Goal: Task Accomplishment & Management: Manage account settings

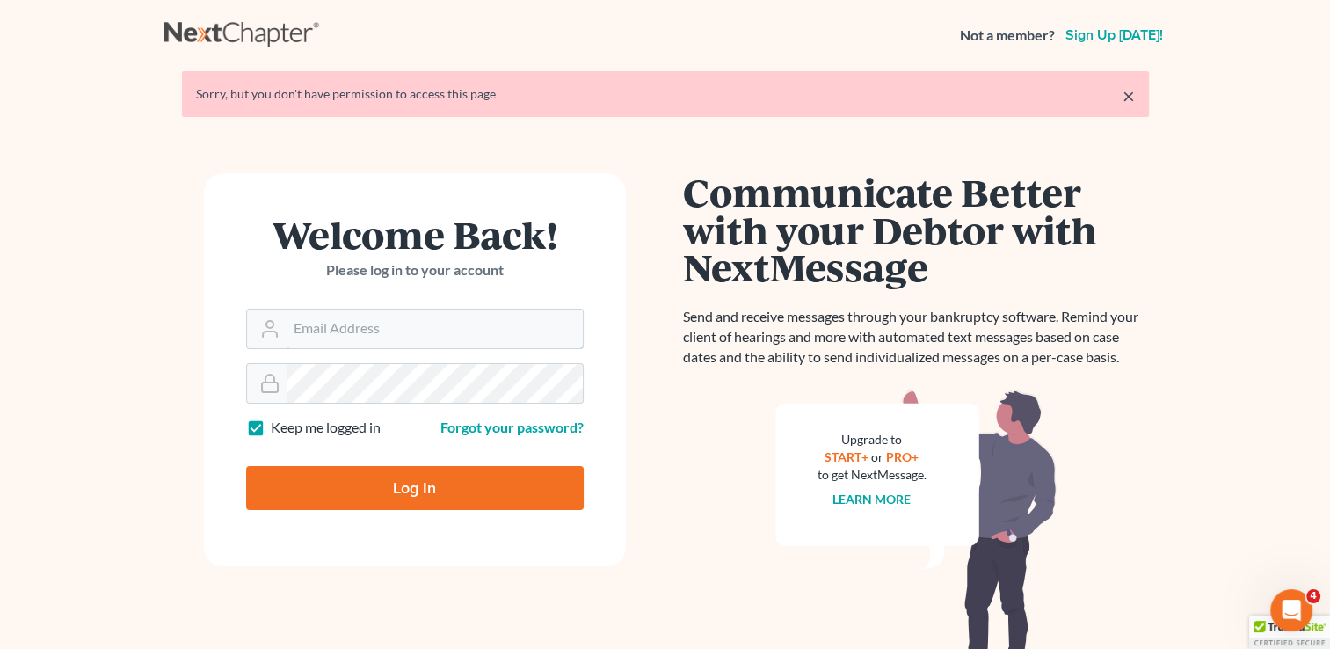
type input "[EMAIL_ADDRESS][DOMAIN_NAME]"
click at [411, 490] on input "Log In" at bounding box center [415, 488] width 338 height 44
type input "Thinking..."
type input "[EMAIL_ADDRESS][DOMAIN_NAME]"
click at [411, 490] on input "Log In" at bounding box center [415, 488] width 338 height 44
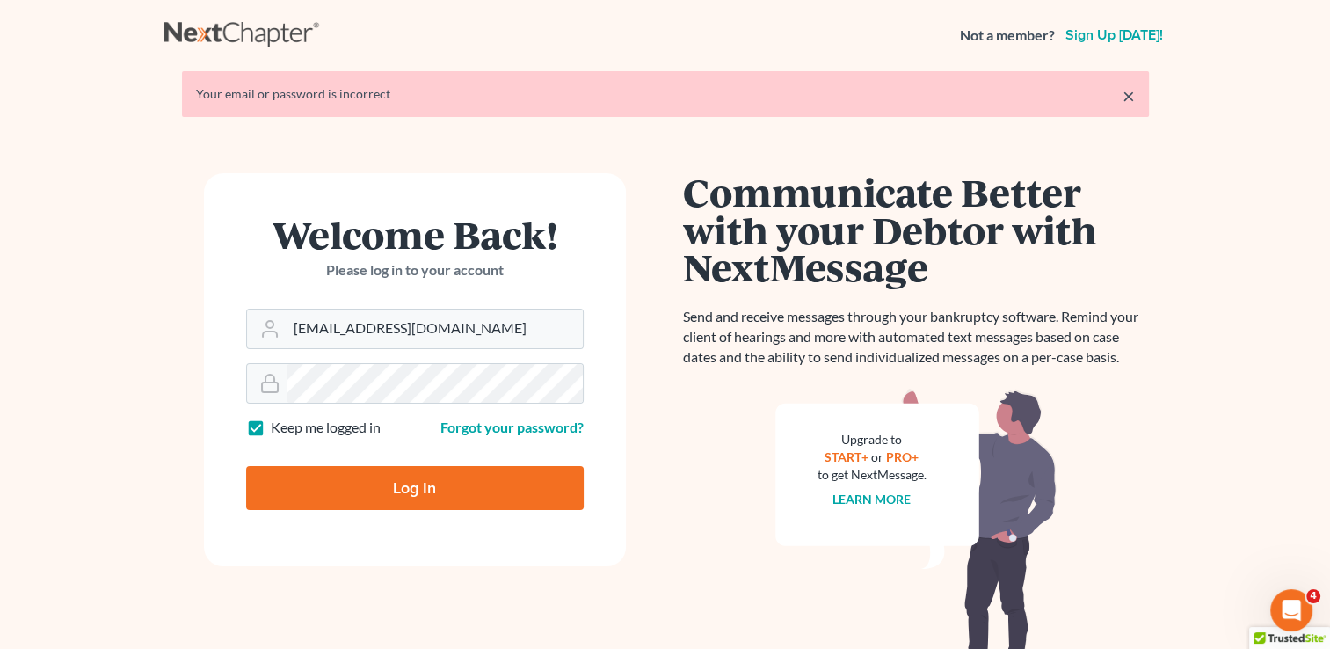
type input "Thinking..."
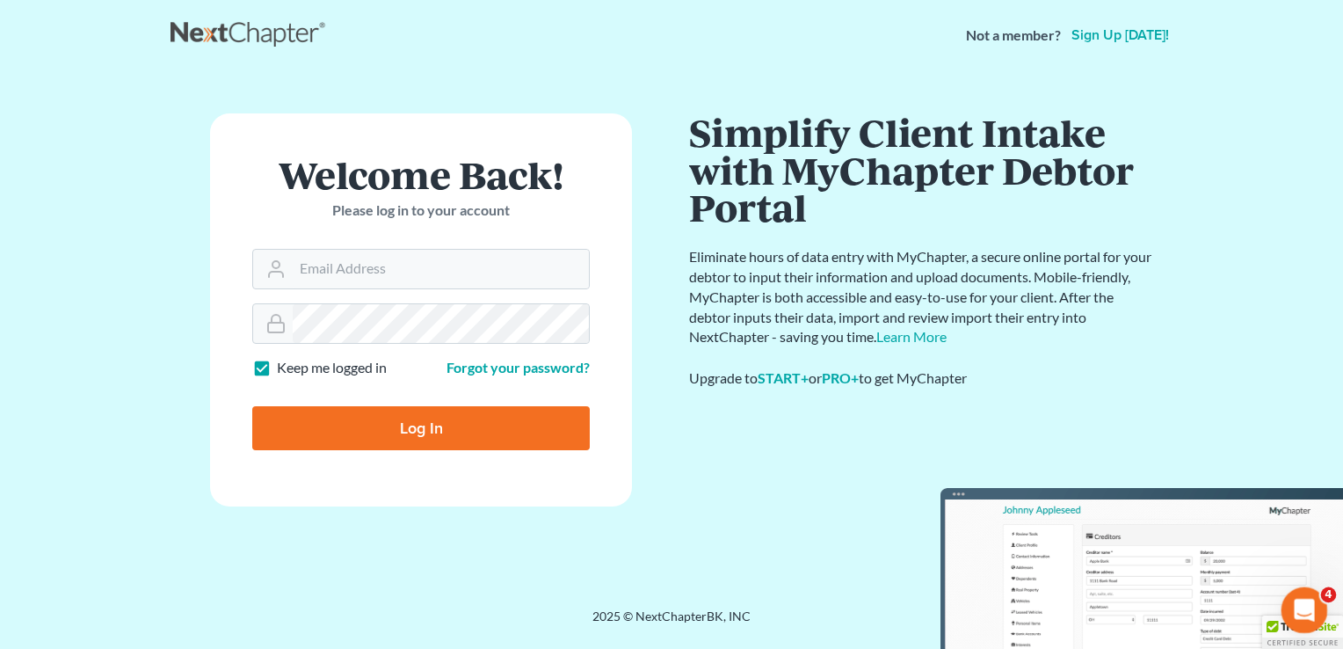
click at [1303, 609] on icon "Open Intercom Messenger" at bounding box center [1302, 607] width 12 height 14
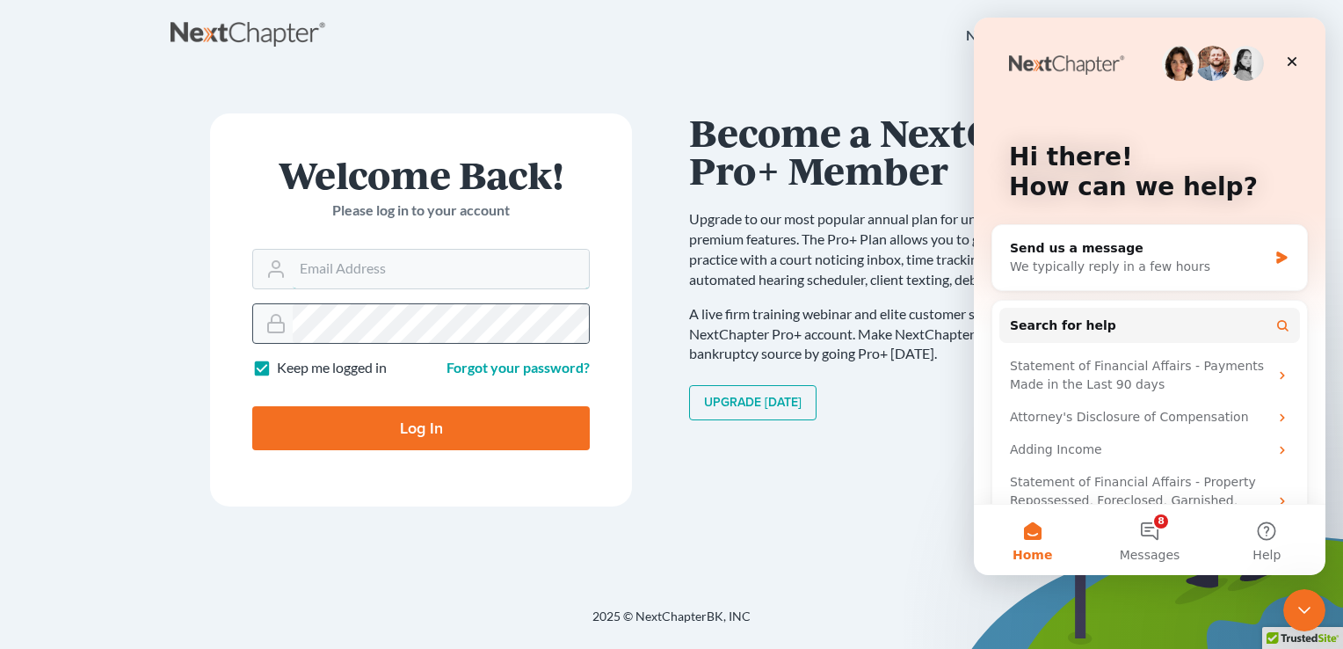
type input "kbruning@bruninglaw.com"
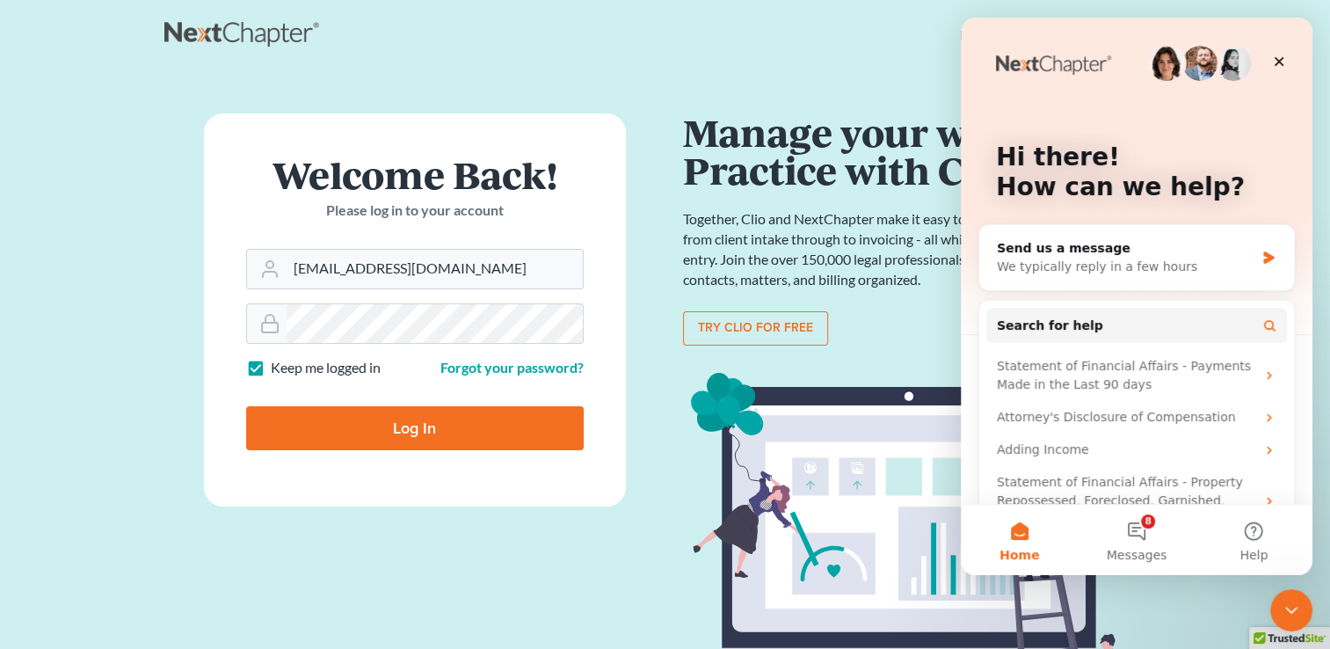
click at [271, 371] on label "Keep me logged in" at bounding box center [326, 368] width 110 height 20
click at [278, 369] on input "Keep me logged in" at bounding box center [283, 363] width 11 height 11
checkbox input "false"
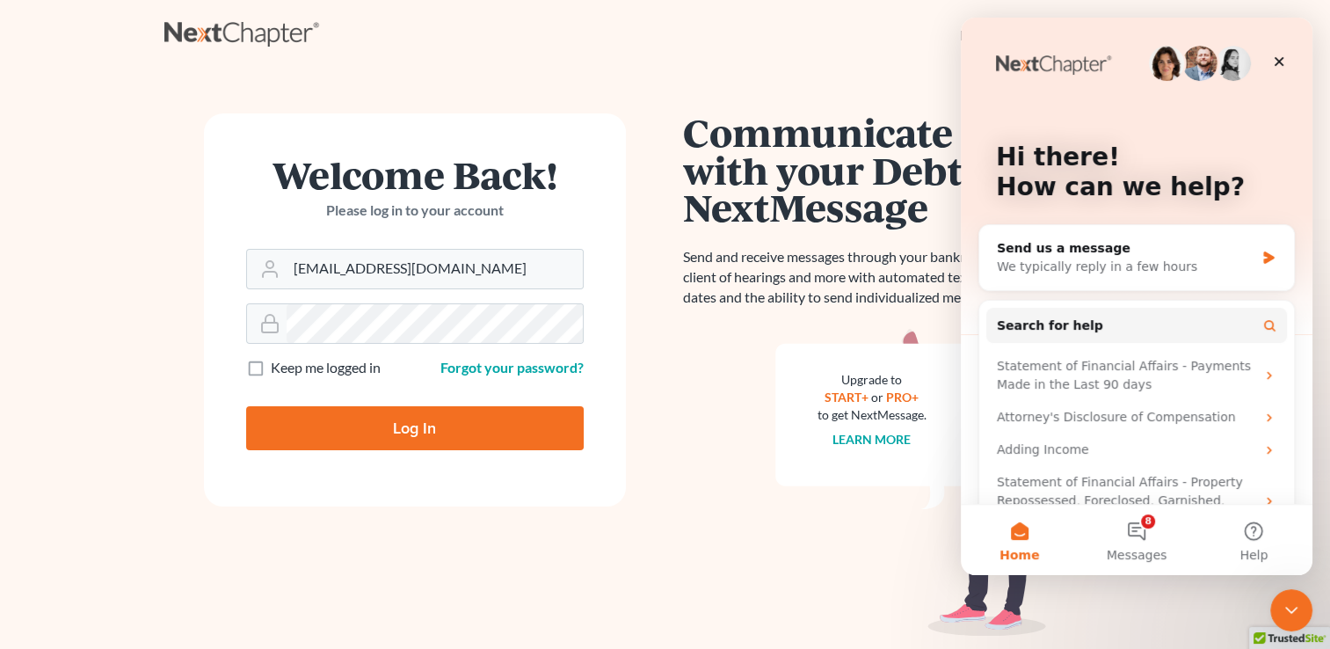
click at [363, 428] on input "Log In" at bounding box center [415, 428] width 338 height 44
type input "Thinking..."
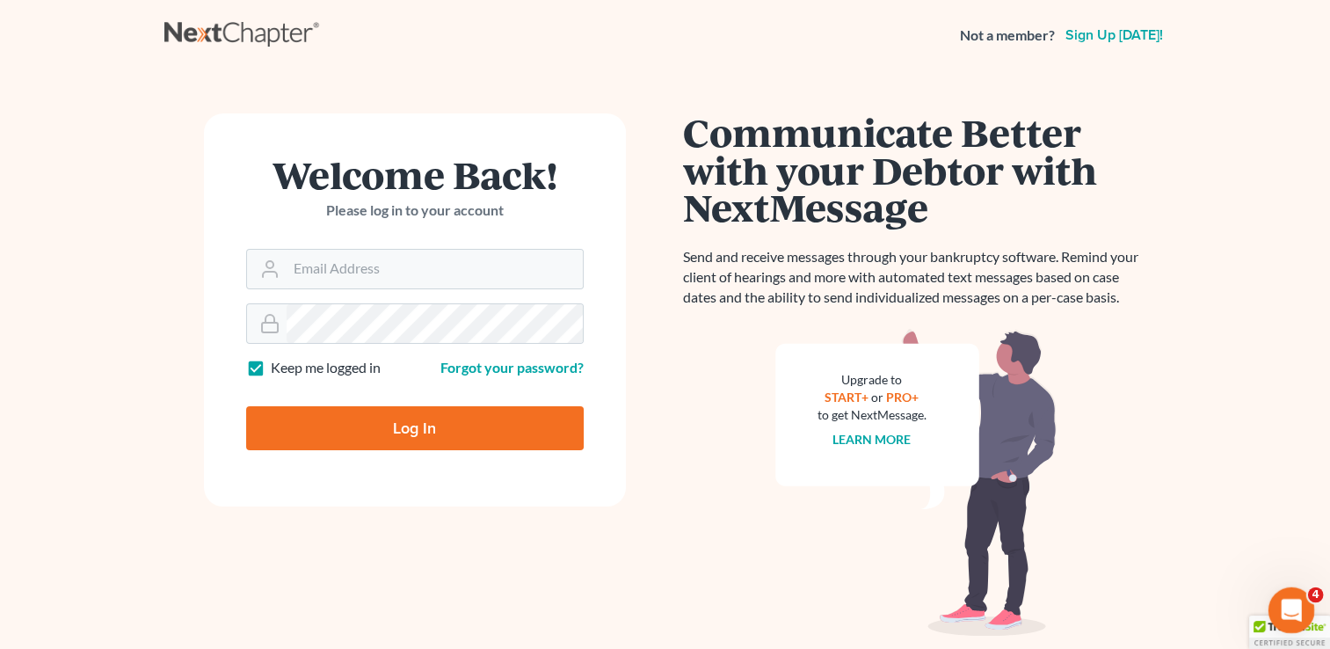
click at [1286, 598] on icon "Open Intercom Messenger" at bounding box center [1289, 607] width 29 height 29
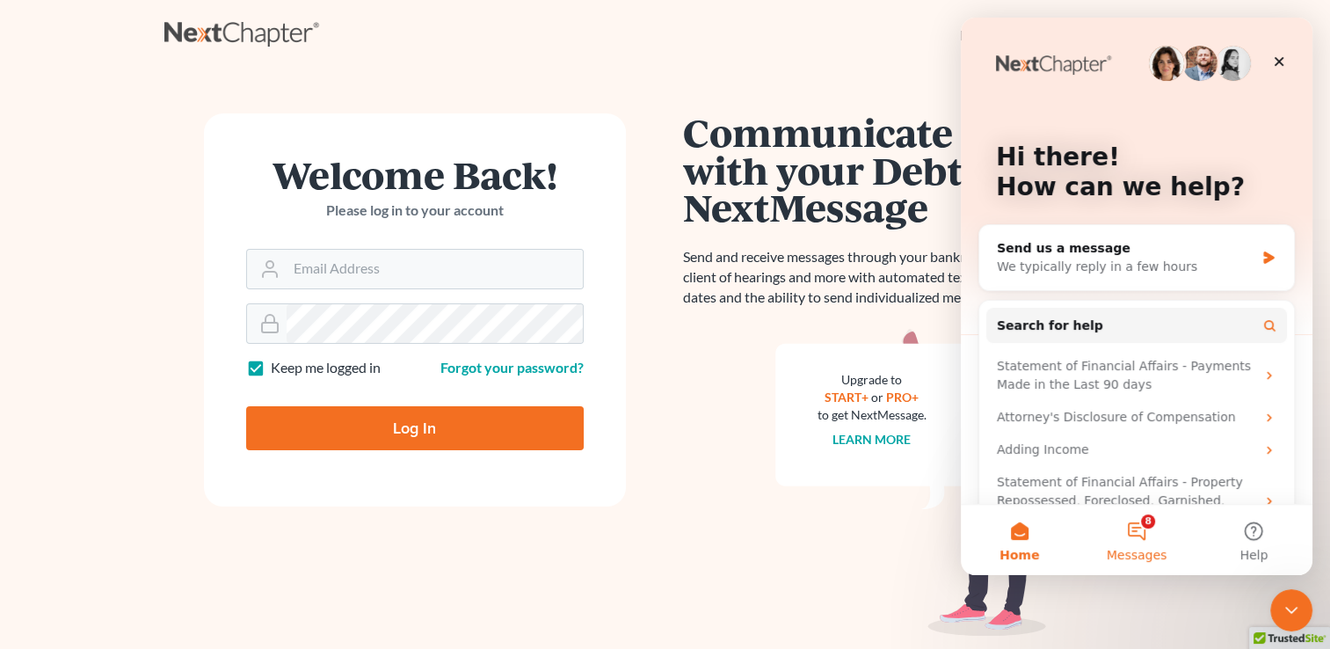
click at [1133, 526] on button "8 Messages" at bounding box center [1136, 540] width 117 height 70
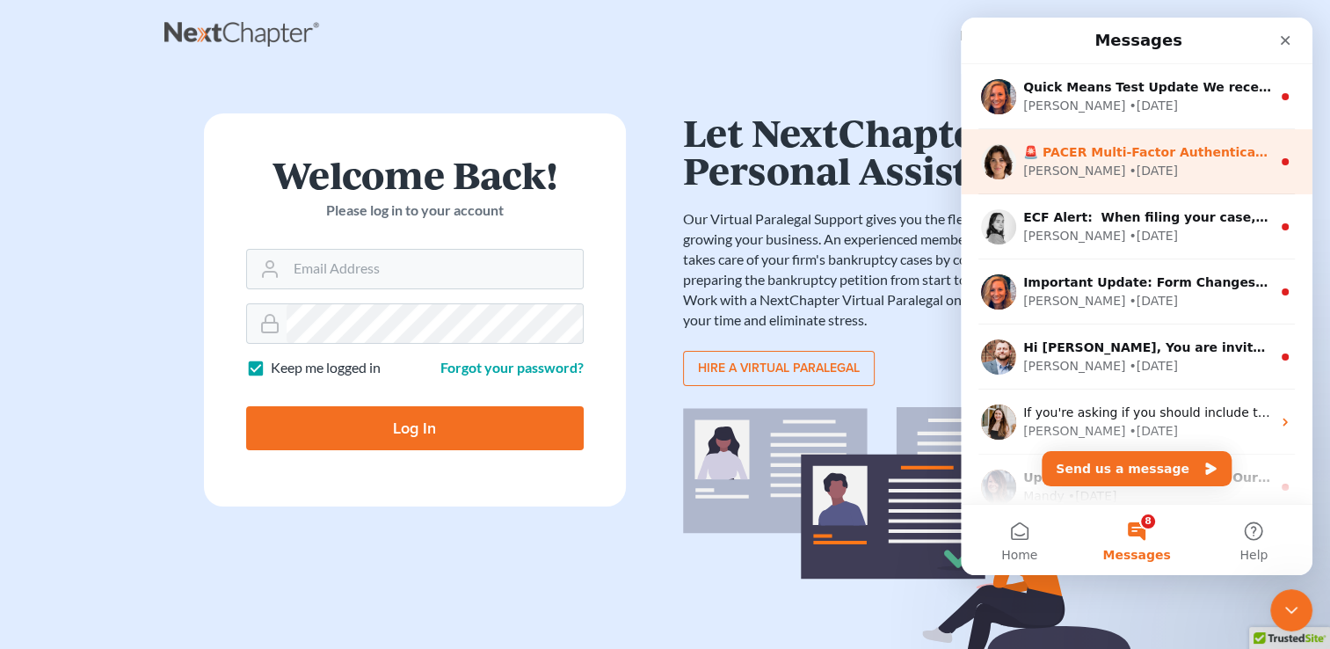
click at [1160, 164] on div "Emma • 1d ago" at bounding box center [1147, 171] width 248 height 18
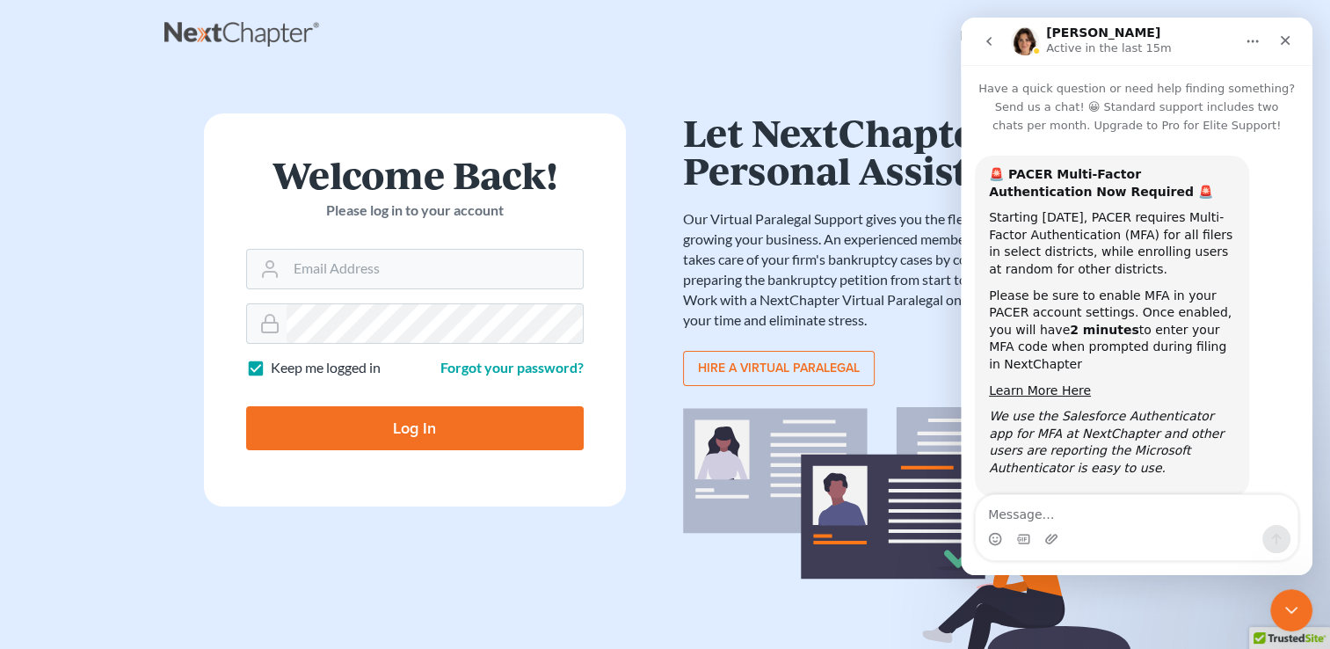
scroll to position [20, 0]
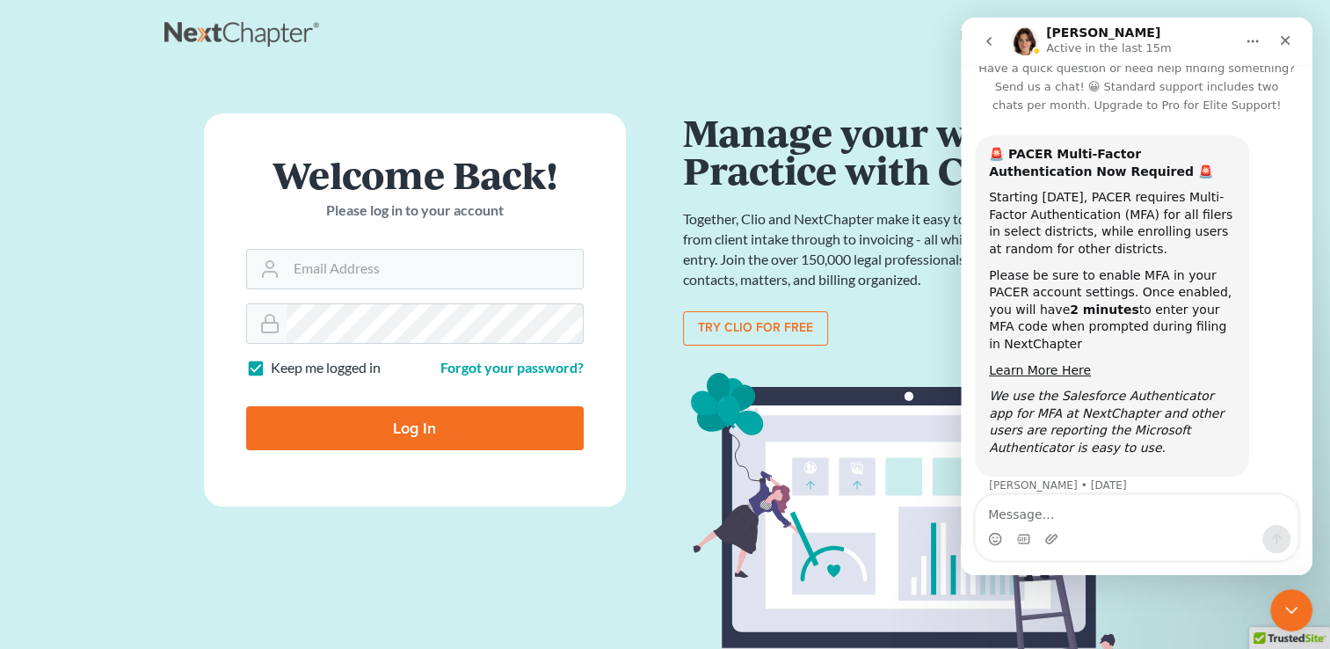
click at [992, 42] on icon "go back" at bounding box center [989, 41] width 14 height 14
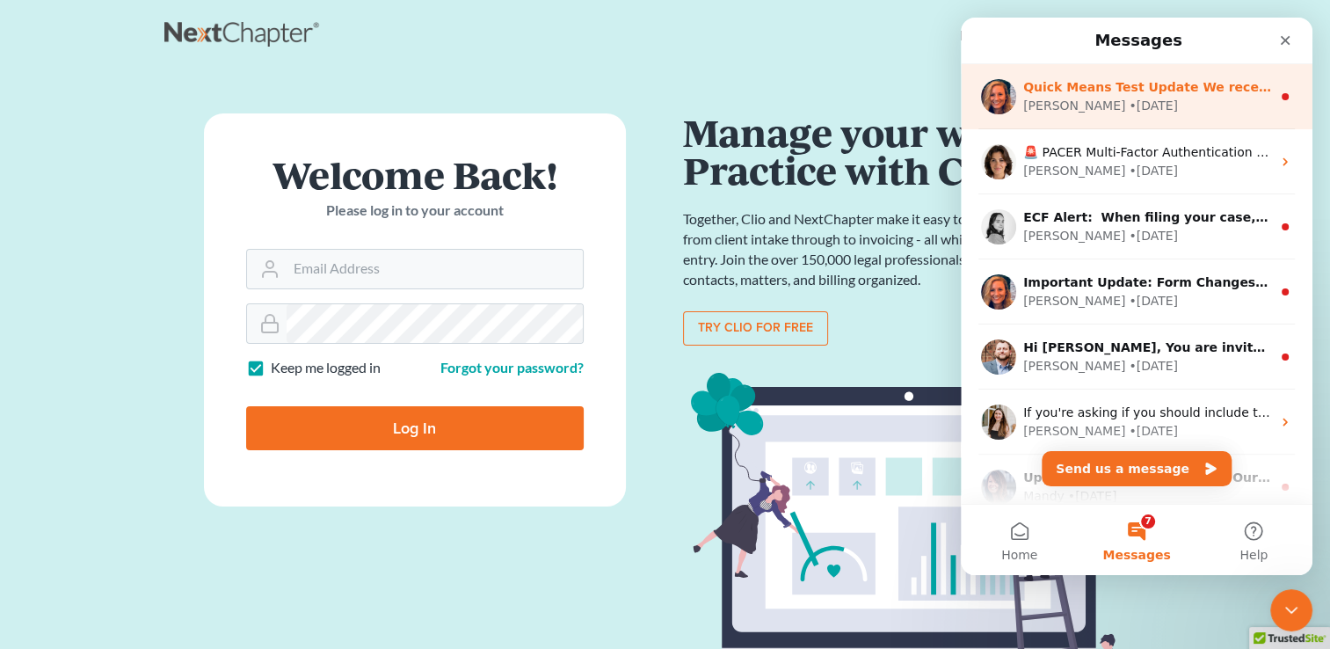
click at [1153, 97] on div "Kelly • 1d ago" at bounding box center [1147, 106] width 248 height 18
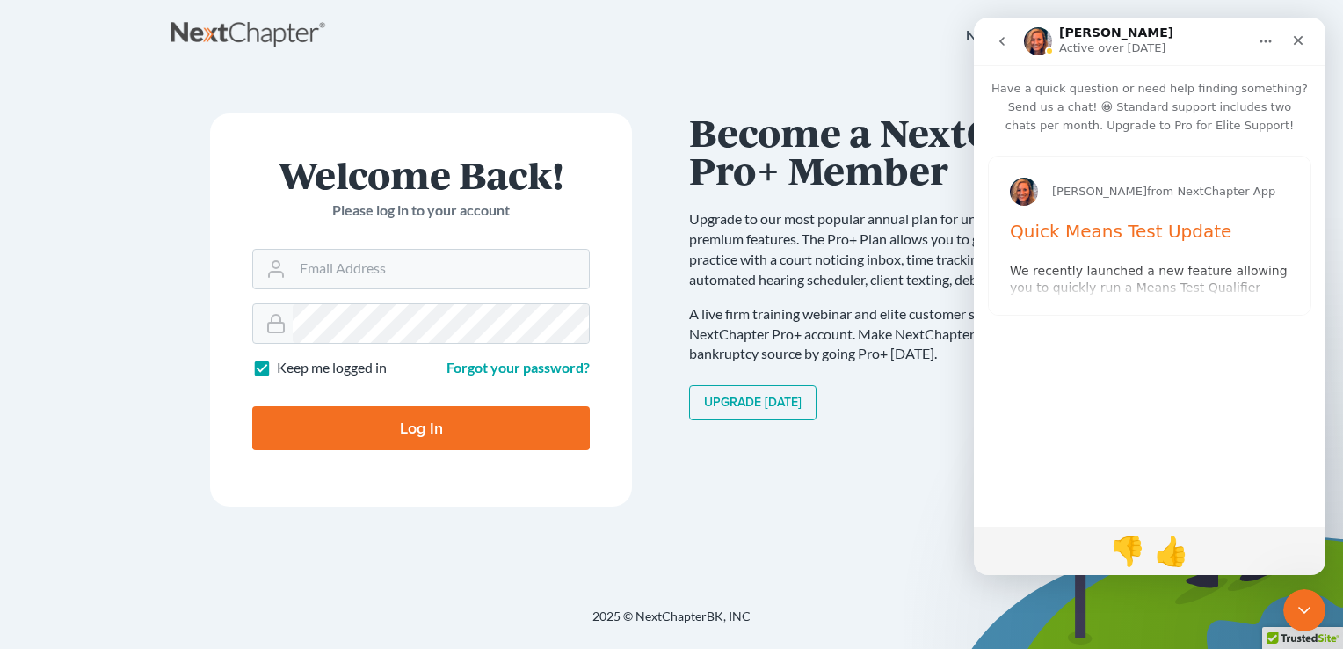
click at [1003, 40] on icon "go back" at bounding box center [1002, 41] width 14 height 14
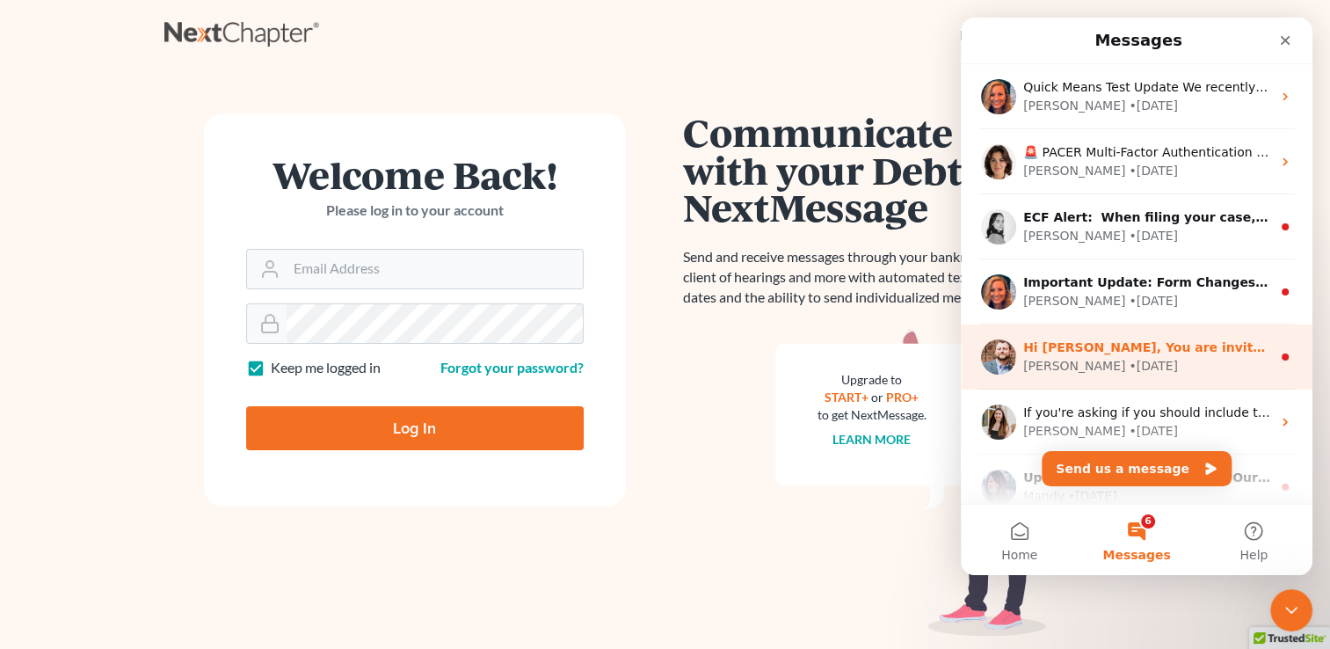
click at [1185, 367] on div "James • 78w ago" at bounding box center [1147, 366] width 248 height 18
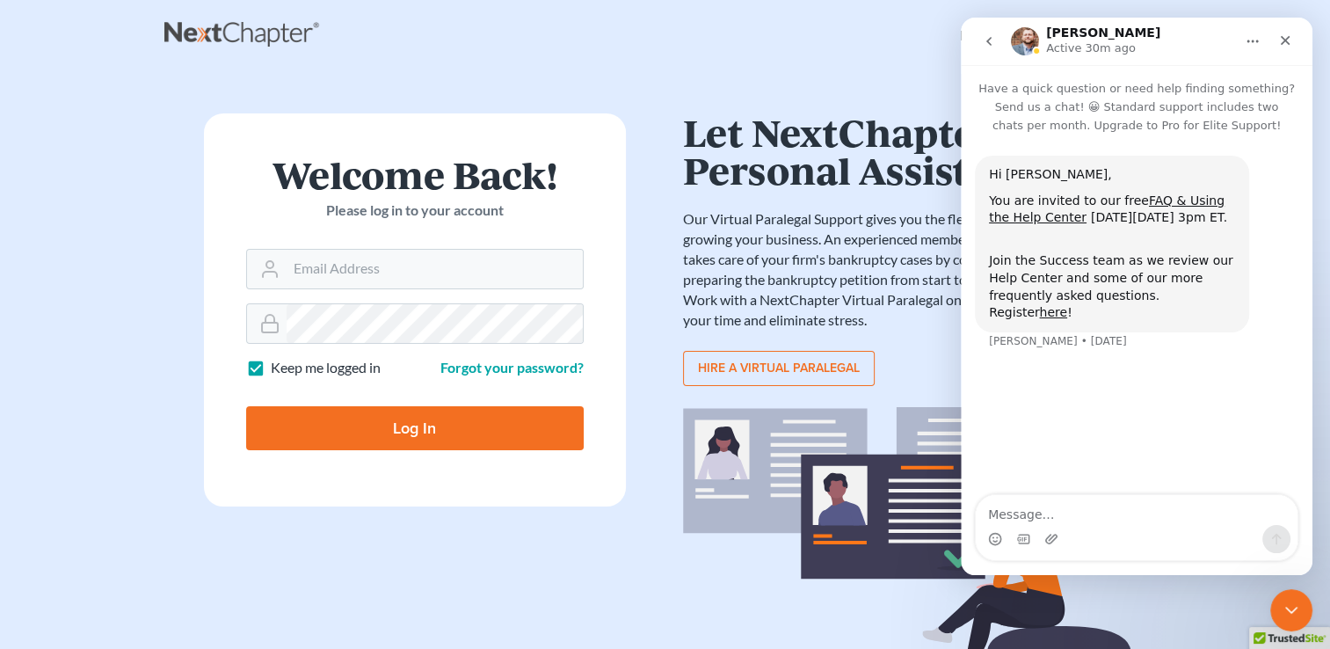
click at [993, 36] on icon "go back" at bounding box center [989, 41] width 14 height 14
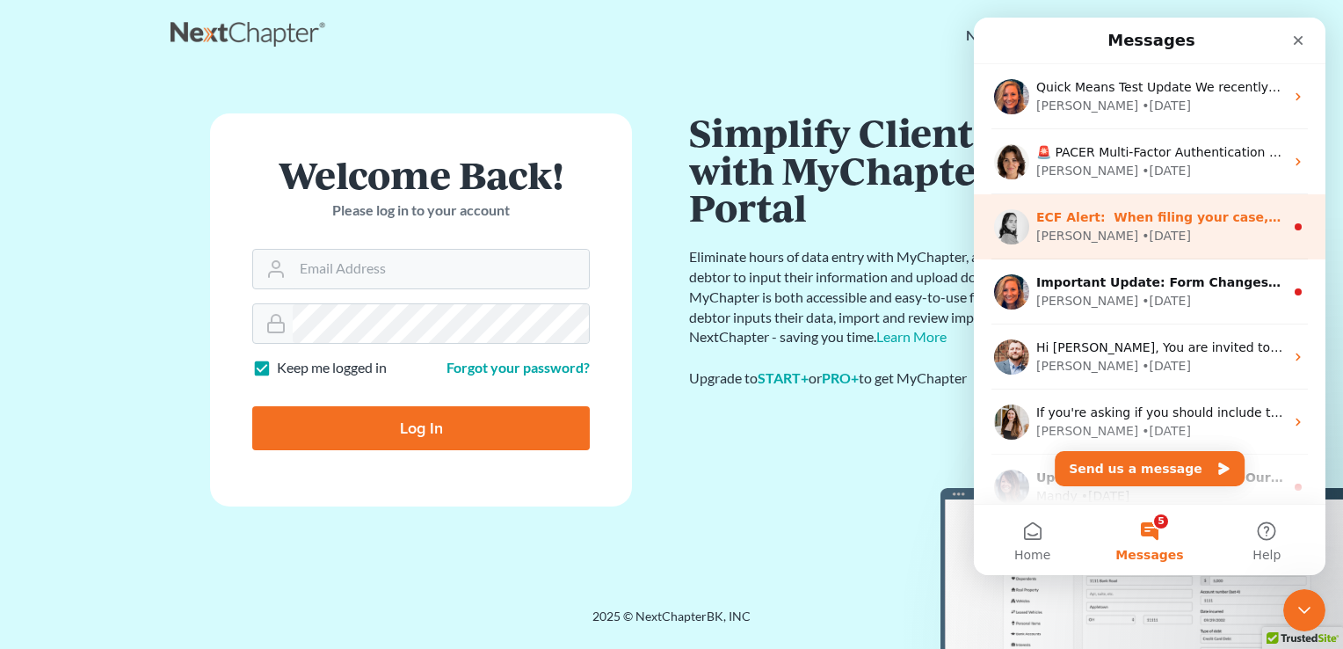
click at [1153, 230] on div "Lindsey • 1d ago" at bounding box center [1161, 236] width 248 height 18
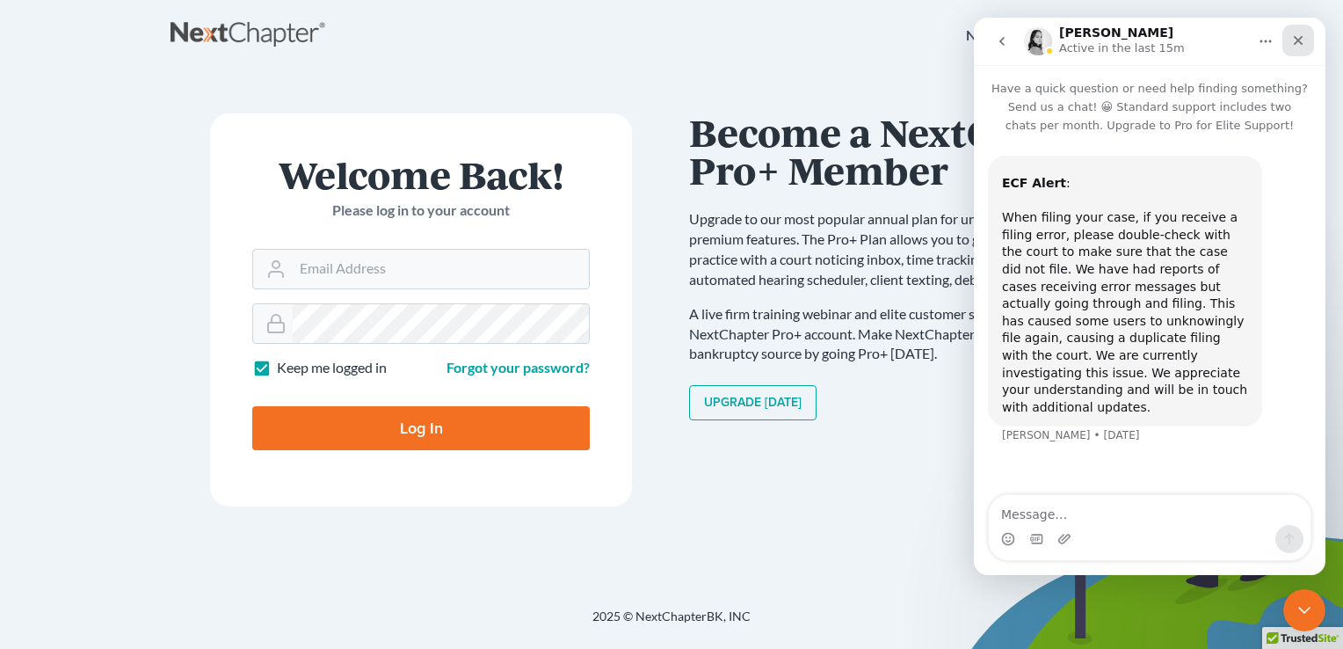
click at [1295, 46] on icon "Close" at bounding box center [1298, 40] width 14 height 14
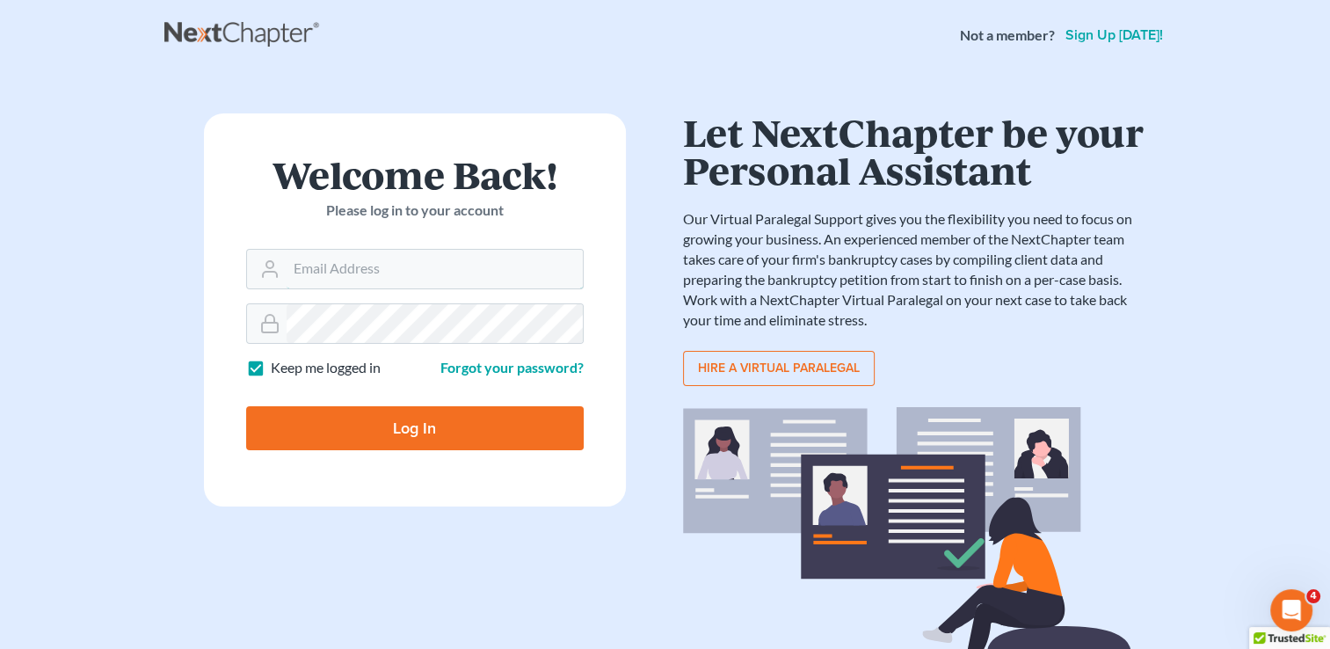
type input "kbruning@bruninglaw.com"
click at [389, 428] on input "Log In" at bounding box center [415, 428] width 338 height 44
type input "Thinking..."
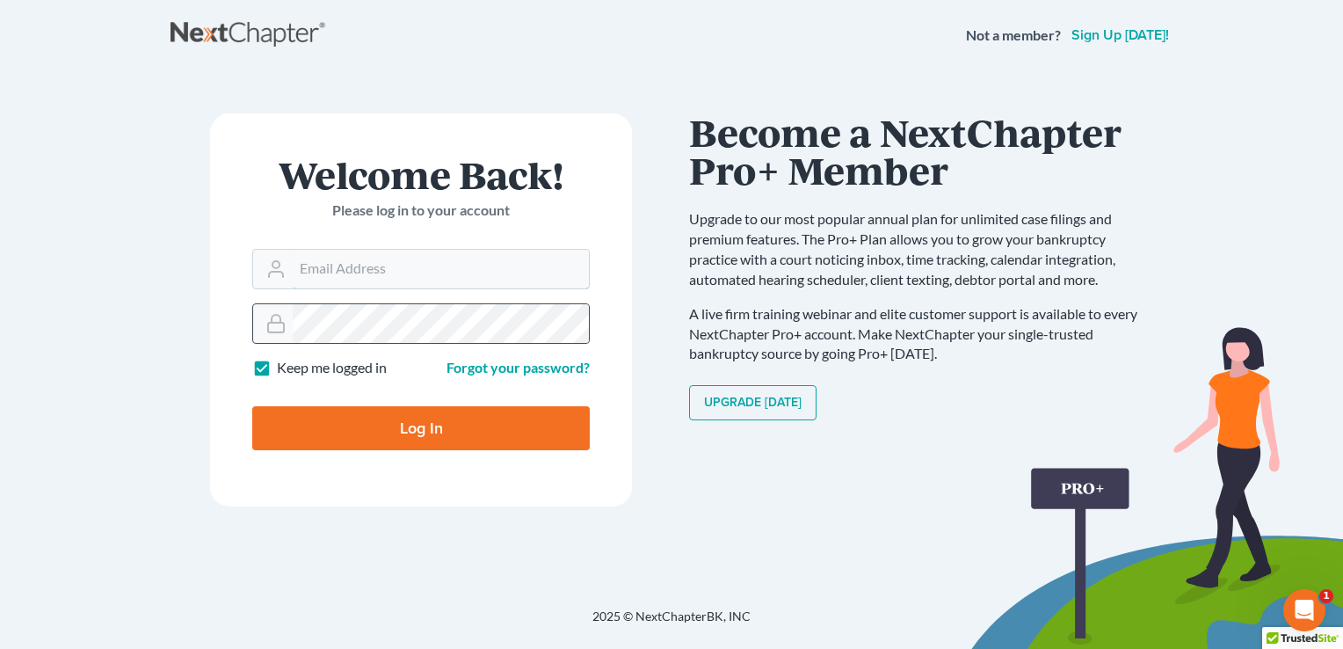
type input "[EMAIL_ADDRESS][DOMAIN_NAME]"
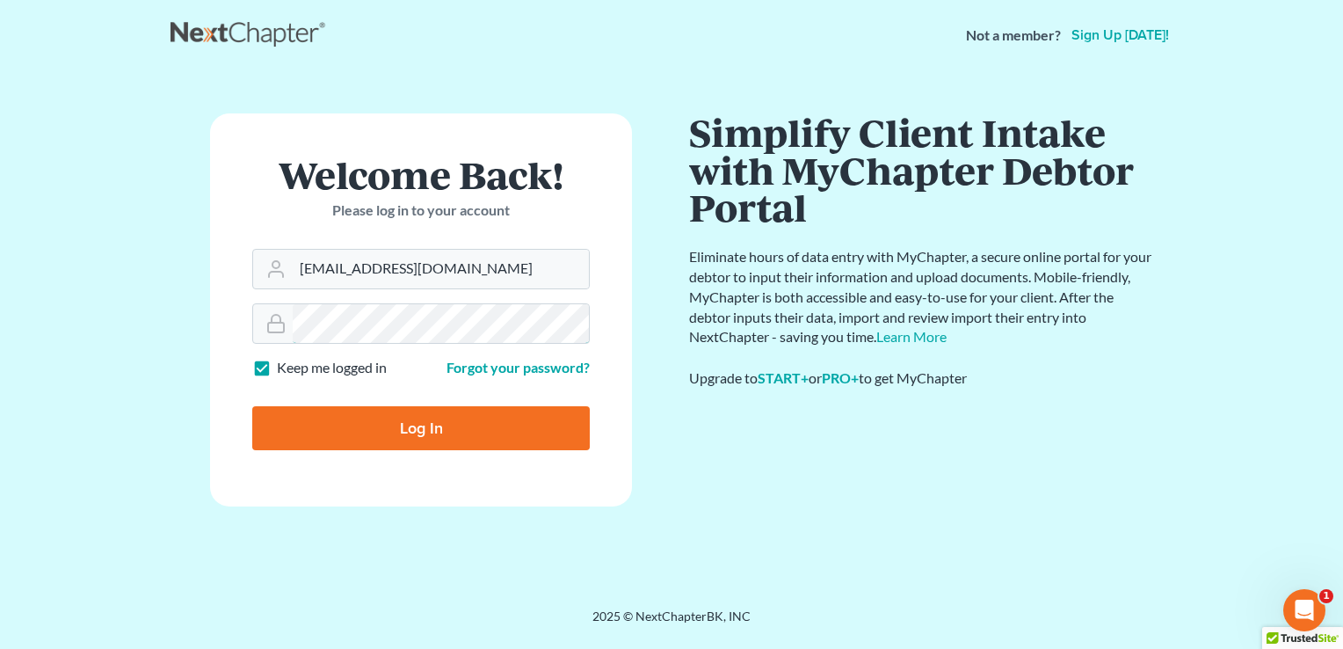
click at [252, 406] on input "Log In" at bounding box center [421, 428] width 338 height 44
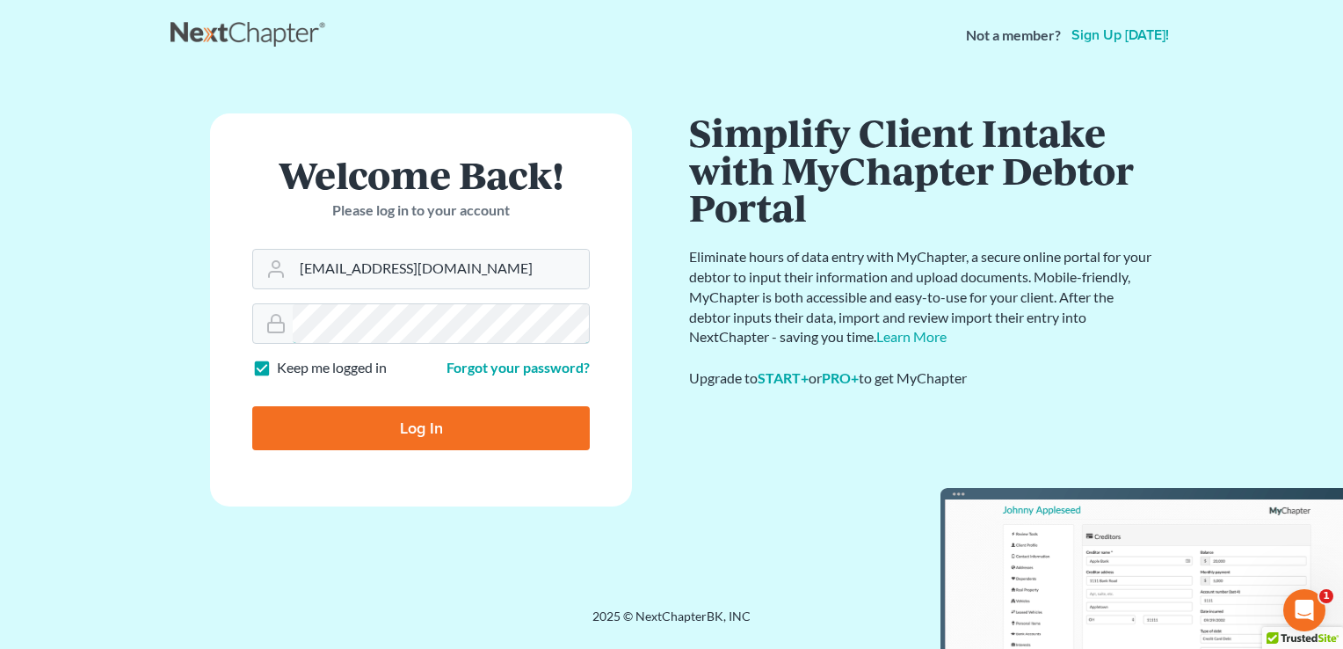
type input "Thinking..."
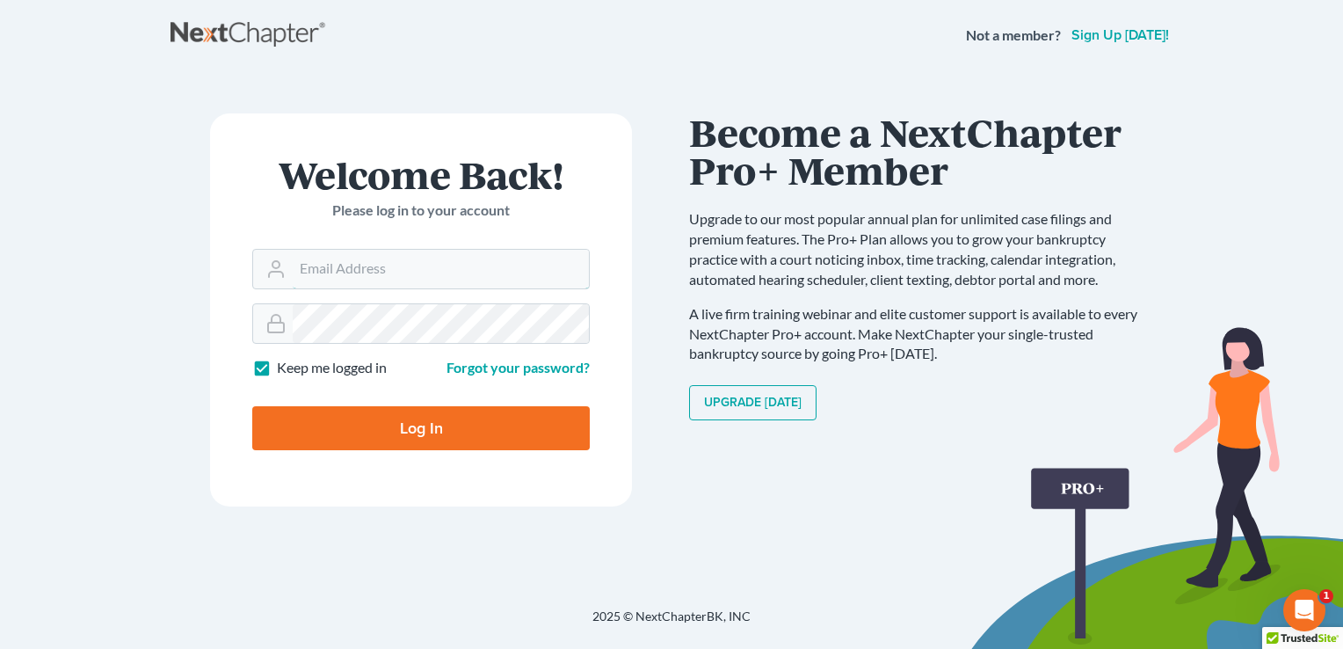
type input "[EMAIL_ADDRESS][DOMAIN_NAME]"
click at [489, 428] on input "Log In" at bounding box center [421, 428] width 338 height 44
type input "Thinking..."
